Goal: Task Accomplishment & Management: Use online tool/utility

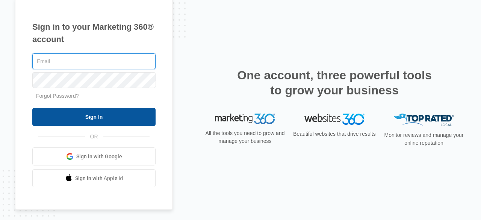
type input "[PERSON_NAME][EMAIL_ADDRESS][DOMAIN_NAME]"
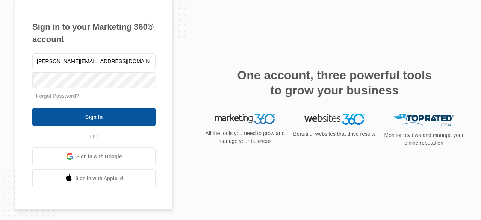
click at [97, 117] on input "Sign In" at bounding box center [93, 117] width 123 height 18
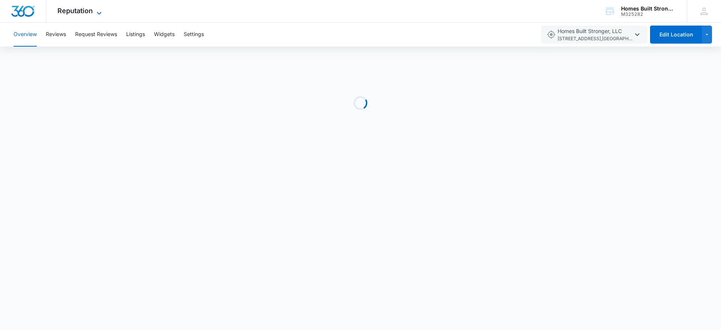
click at [95, 10] on icon at bounding box center [99, 13] width 9 height 9
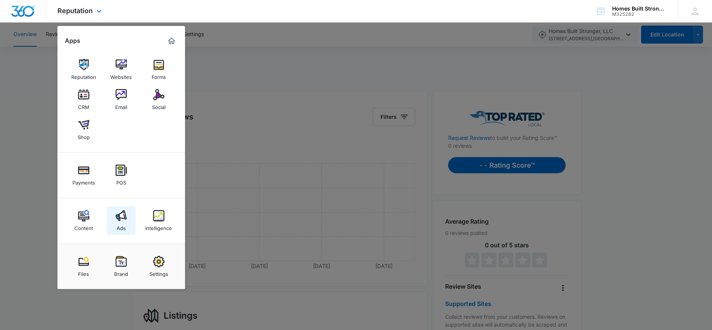
click at [117, 218] on img at bounding box center [121, 215] width 11 height 11
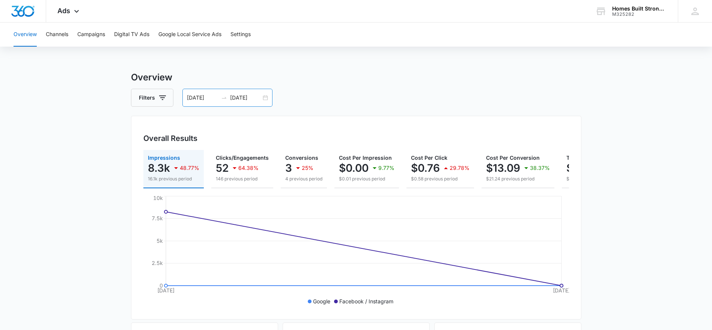
click at [226, 95] on icon "swap-right" at bounding box center [224, 98] width 6 height 6
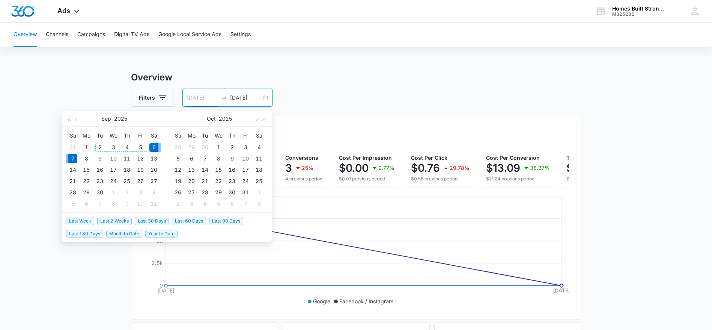
type input "[DATE]"
click at [89, 146] on div "1" at bounding box center [86, 147] width 9 height 9
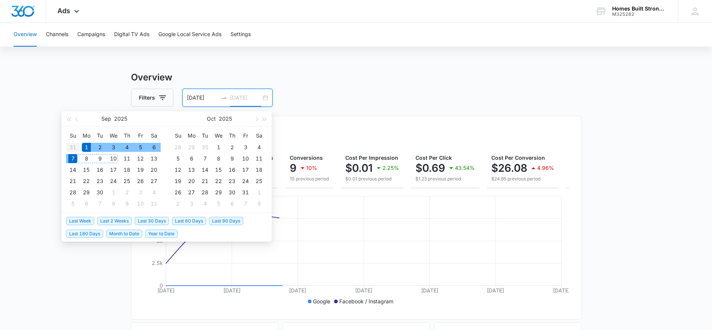
type input "[DATE]"
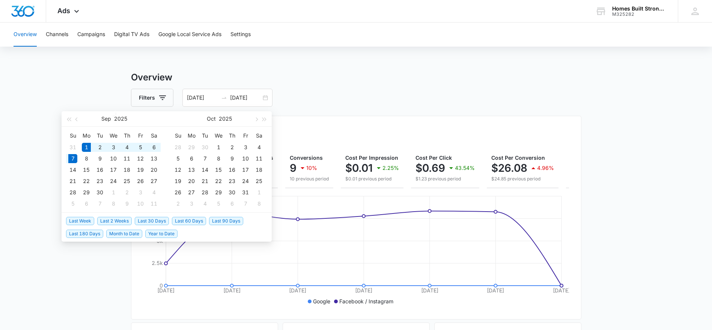
click at [371, 81] on h3 "Overview" at bounding box center [356, 78] width 450 height 14
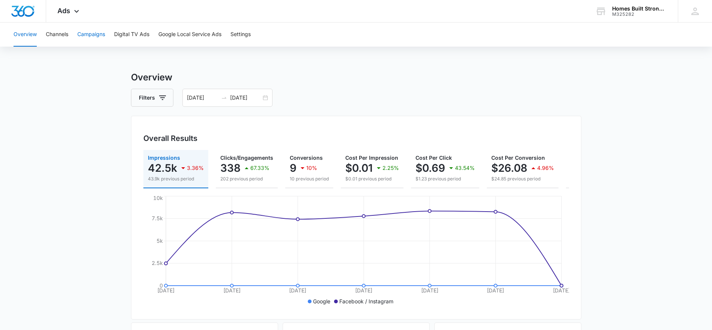
click at [89, 31] on button "Campaigns" at bounding box center [91, 35] width 28 height 24
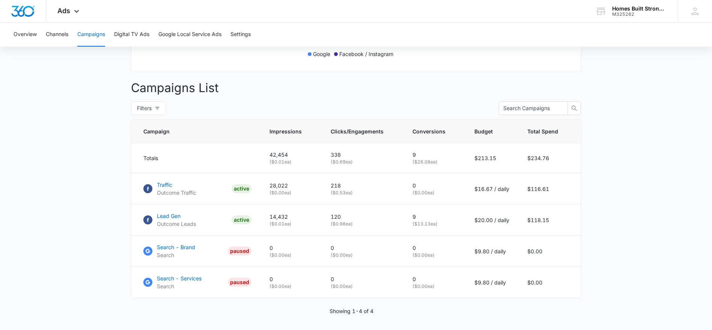
scroll to position [277, 0]
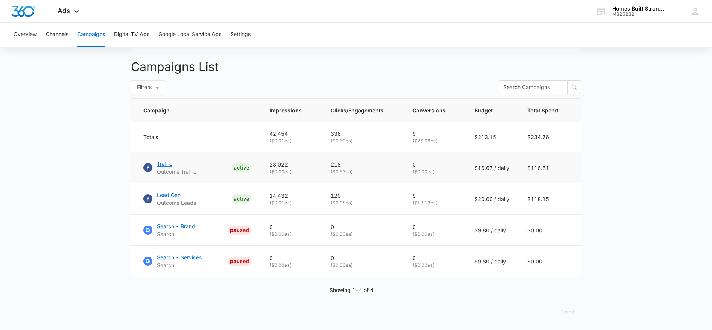
click at [177, 164] on p "Traffic" at bounding box center [176, 164] width 39 height 8
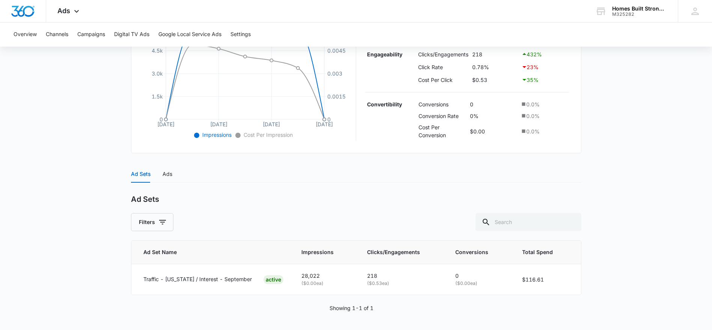
scroll to position [191, 0]
click at [169, 173] on div "Ads" at bounding box center [168, 173] width 10 height 8
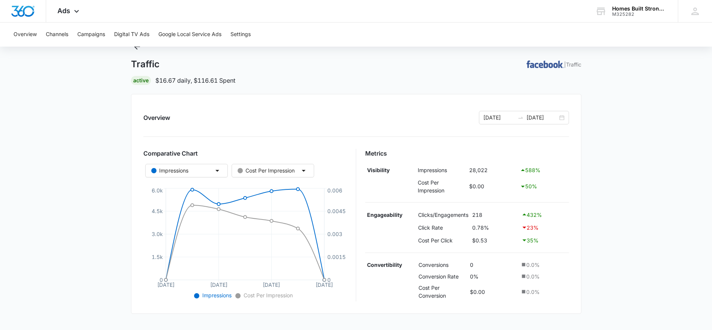
scroll to position [0, 0]
